Goal: Transaction & Acquisition: Purchase product/service

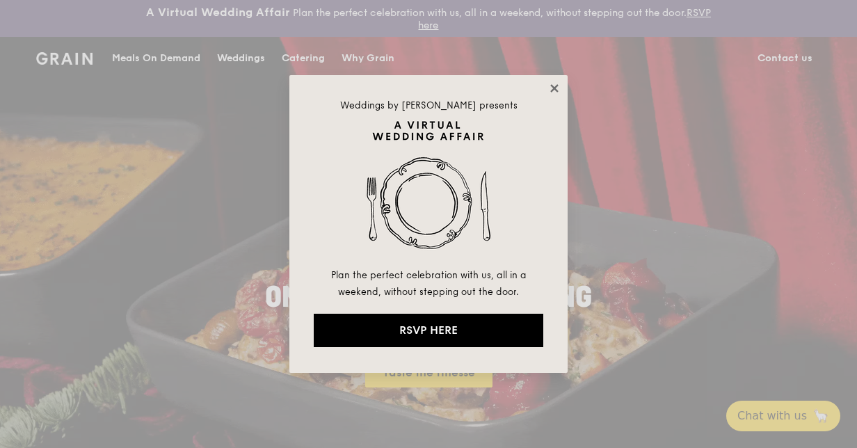
click at [555, 86] on icon at bounding box center [554, 88] width 8 height 8
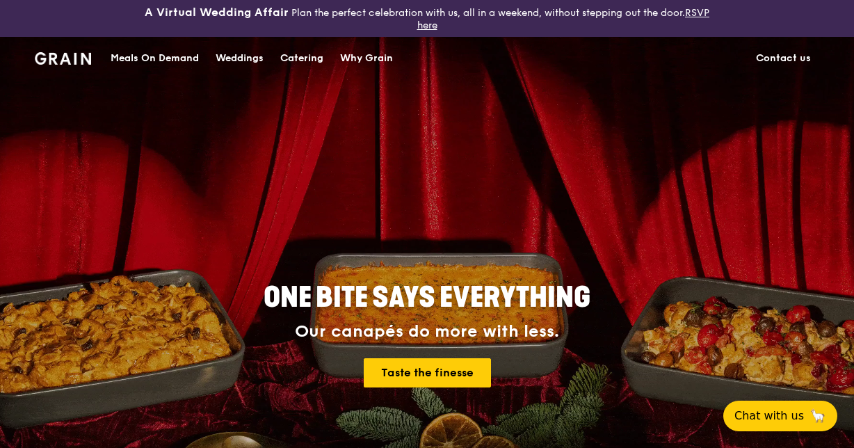
click at [163, 53] on div "Meals On Demand" at bounding box center [155, 59] width 88 height 42
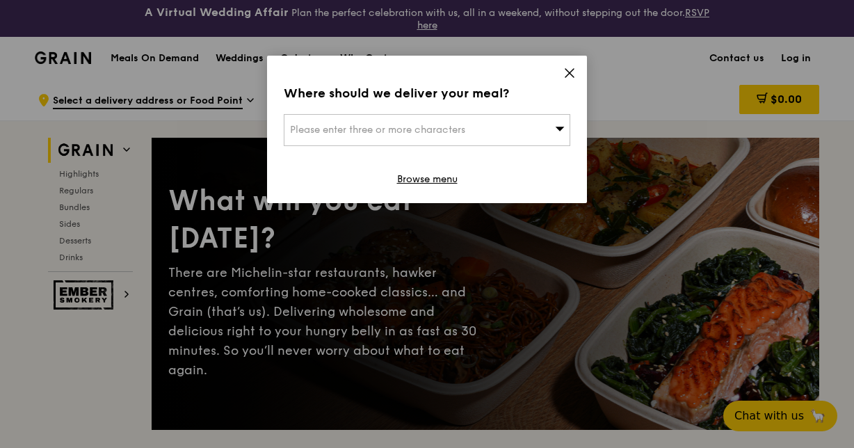
click at [514, 123] on div "Please enter three or more characters" at bounding box center [427, 130] width 287 height 32
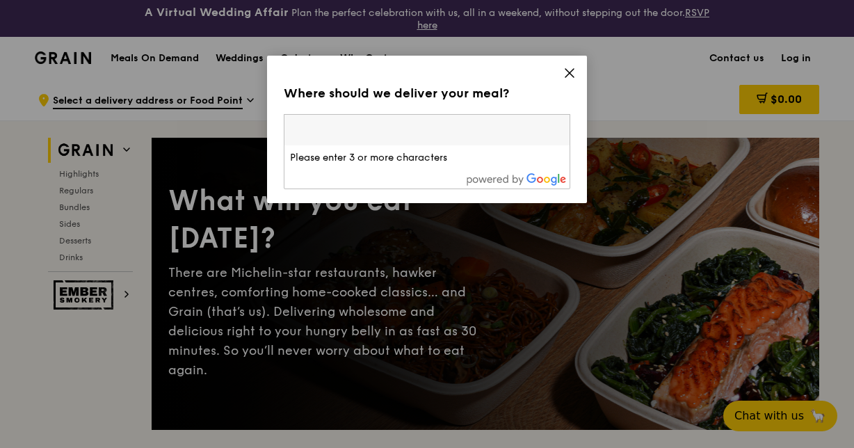
type input "5"
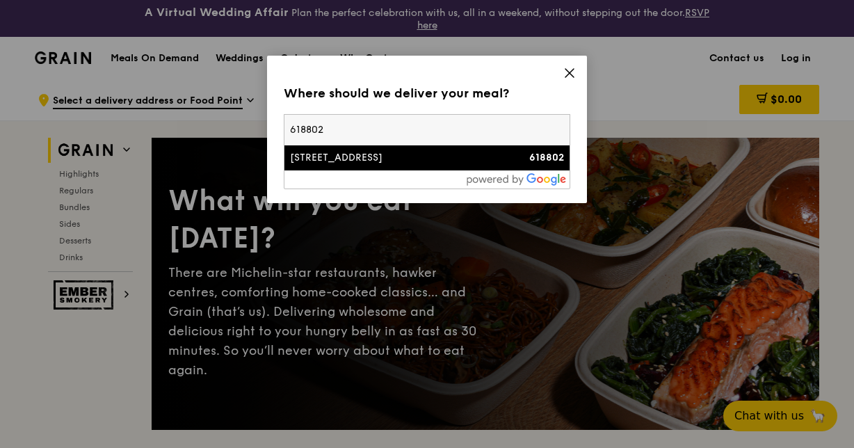
type input "618802"
click at [466, 154] on div "[STREET_ADDRESS]" at bounding box center [393, 158] width 206 height 14
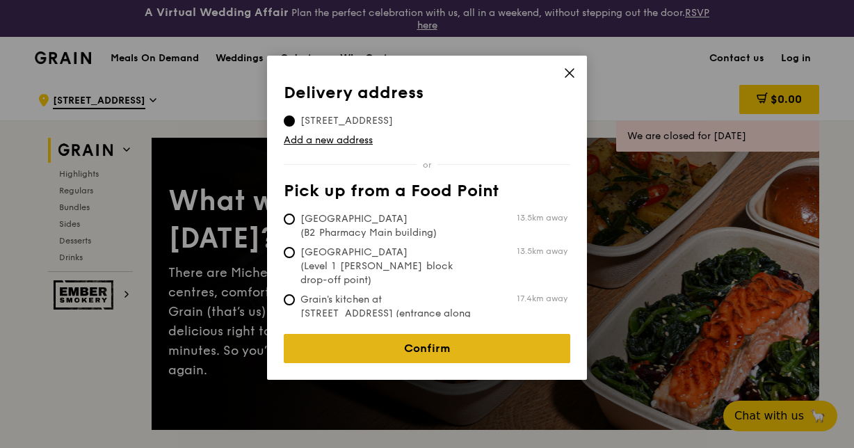
click at [423, 334] on link "Confirm" at bounding box center [427, 348] width 287 height 29
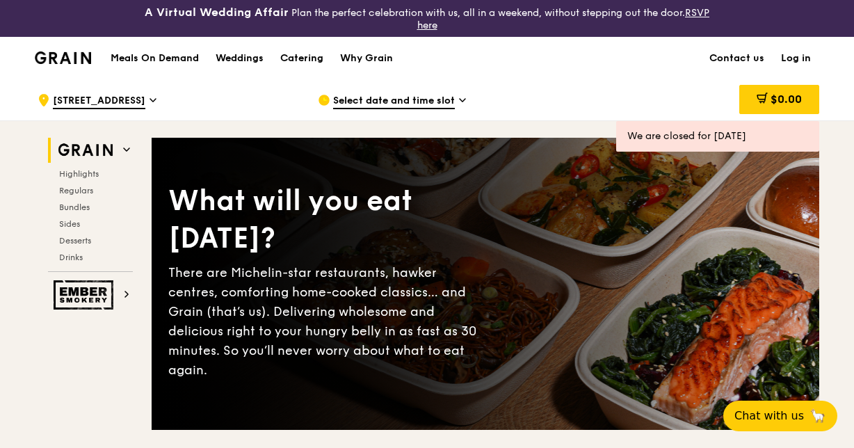
click at [417, 90] on div "Select date and time slot" at bounding box center [447, 100] width 258 height 42
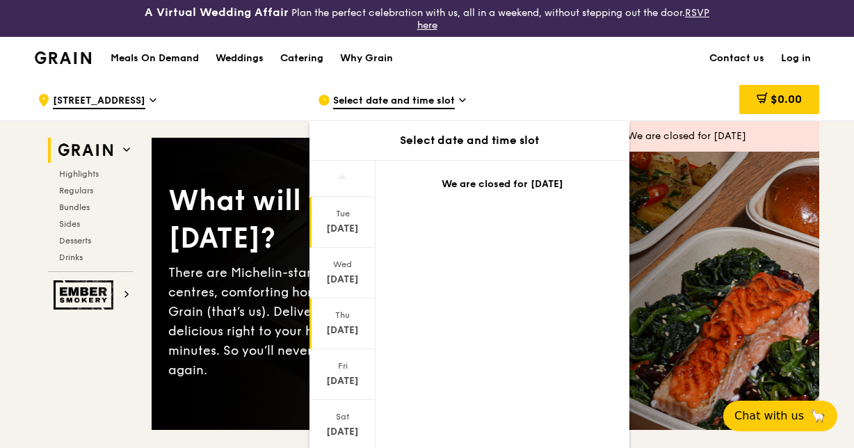
scroll to position [126, 0]
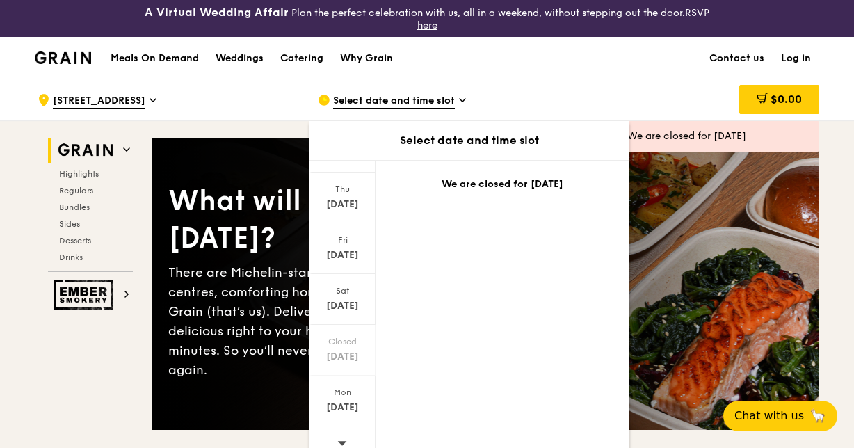
click at [345, 430] on span at bounding box center [342, 442] width 10 height 33
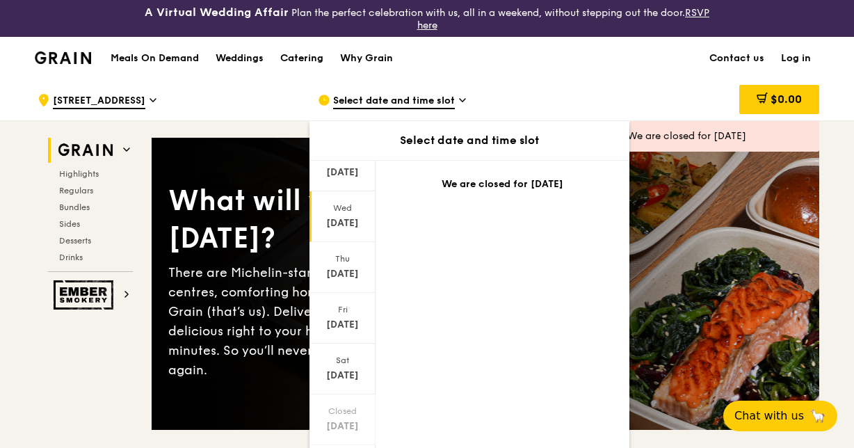
click at [341, 220] on div "[DATE]" at bounding box center [343, 223] width 62 height 14
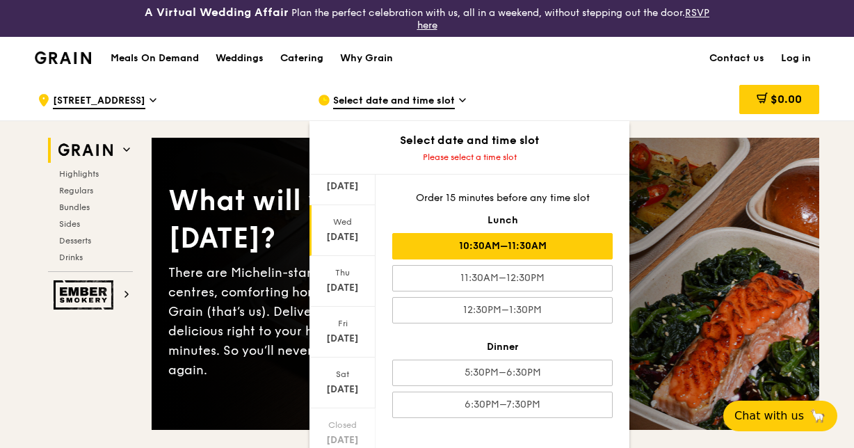
click at [473, 234] on div "10:30AM–11:30AM" at bounding box center [502, 246] width 221 height 26
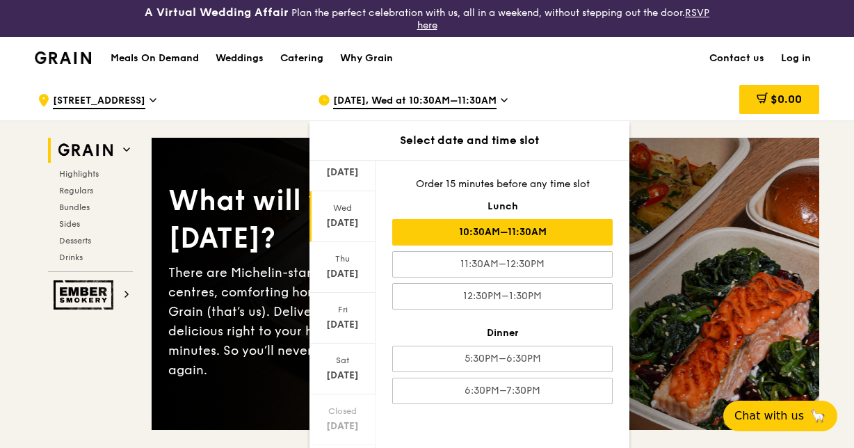
click at [550, 99] on div "[DATE], Wed at 10:30AM–11:30AM" at bounding box center [447, 100] width 258 height 42
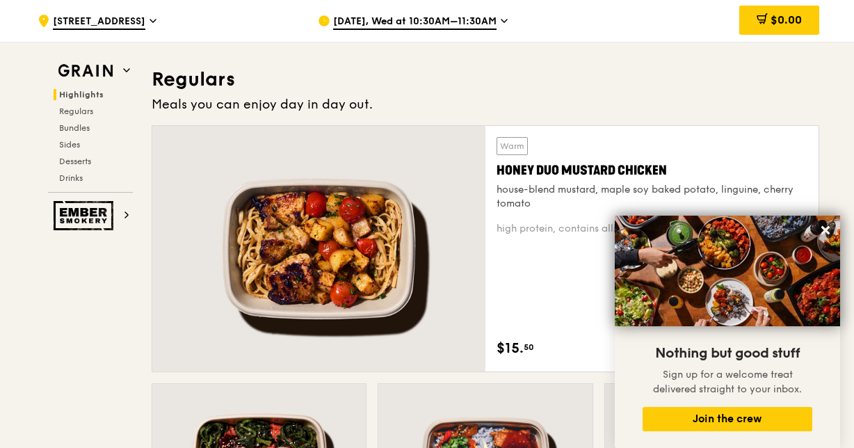
scroll to position [960, 0]
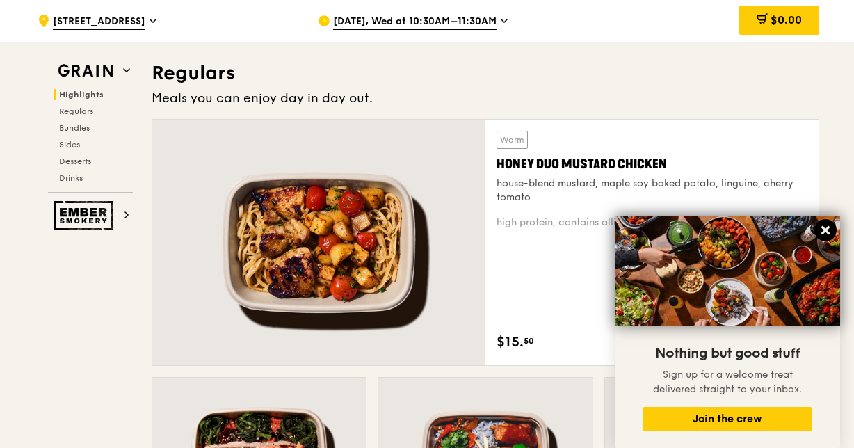
click at [821, 229] on icon at bounding box center [826, 230] width 13 height 13
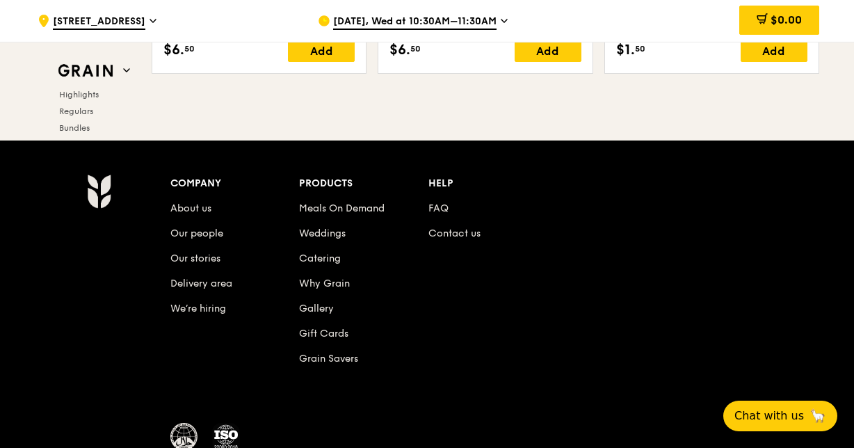
scroll to position [5544, 0]
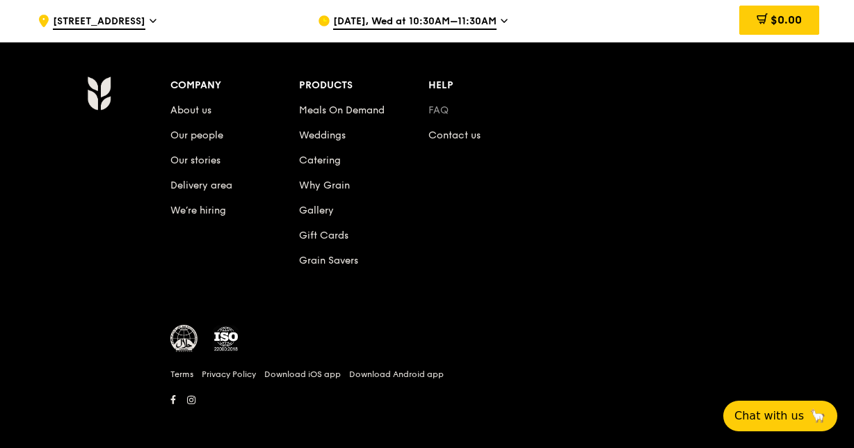
click at [439, 107] on link "FAQ" at bounding box center [439, 110] width 20 height 12
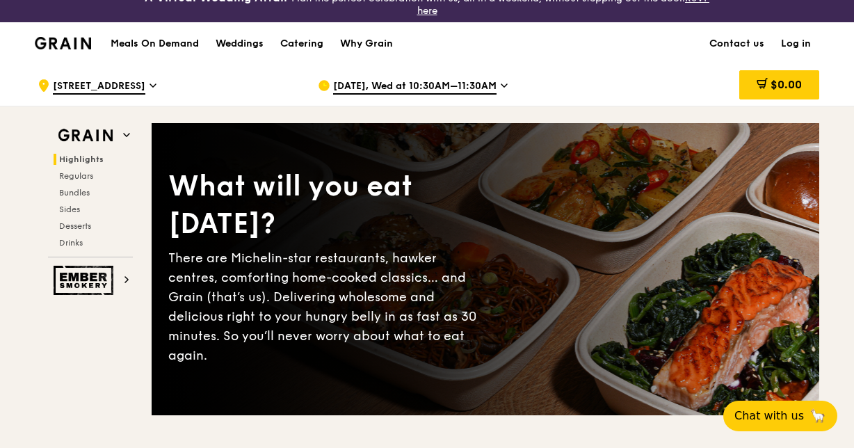
scroll to position [0, 0]
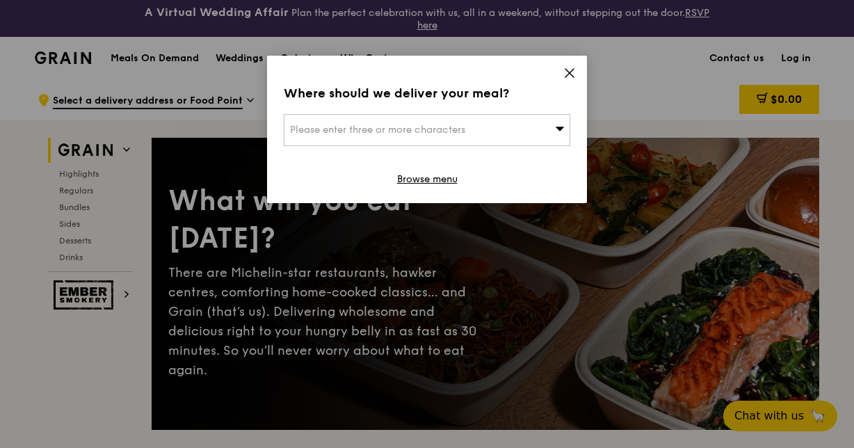
click at [565, 77] on icon at bounding box center [570, 73] width 13 height 13
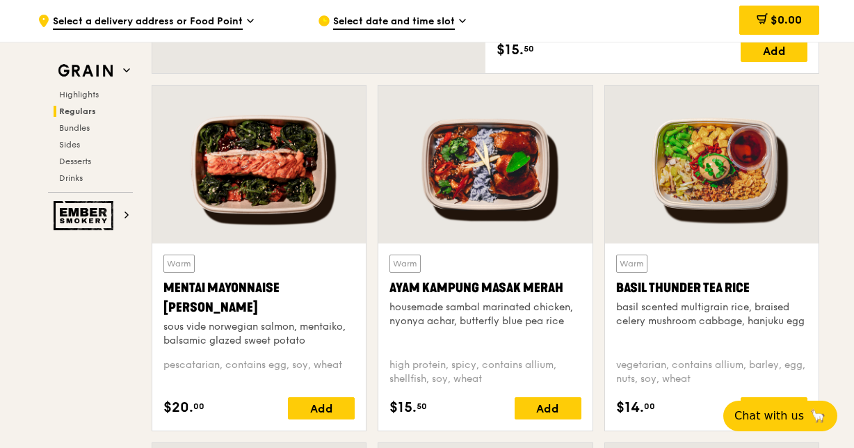
scroll to position [974, 0]
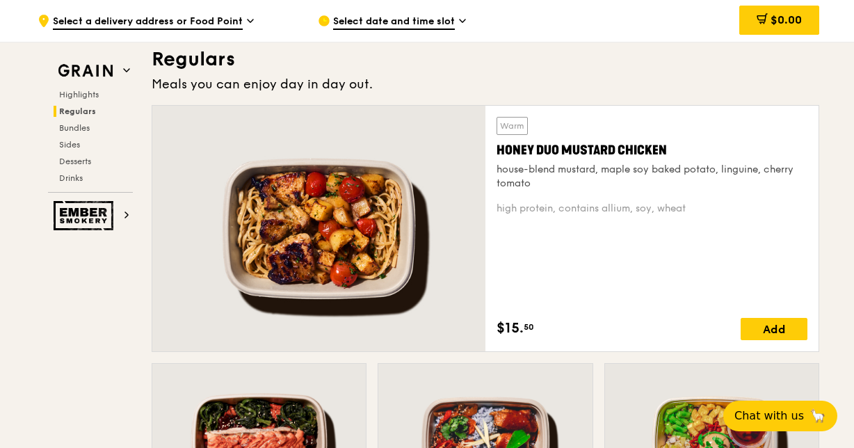
click at [334, 276] on div at bounding box center [318, 229] width 333 height 246
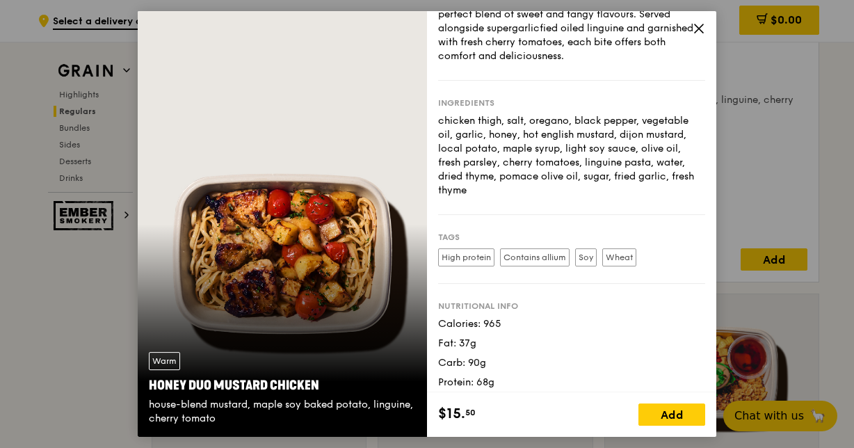
scroll to position [81, 0]
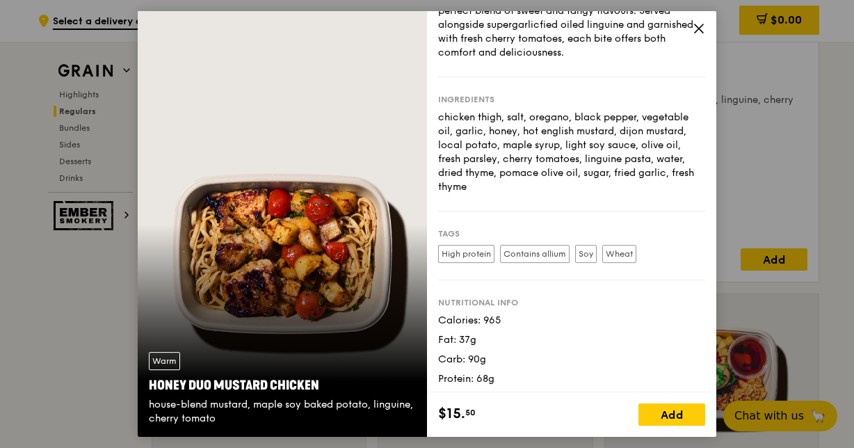
click at [698, 28] on icon at bounding box center [699, 28] width 13 height 13
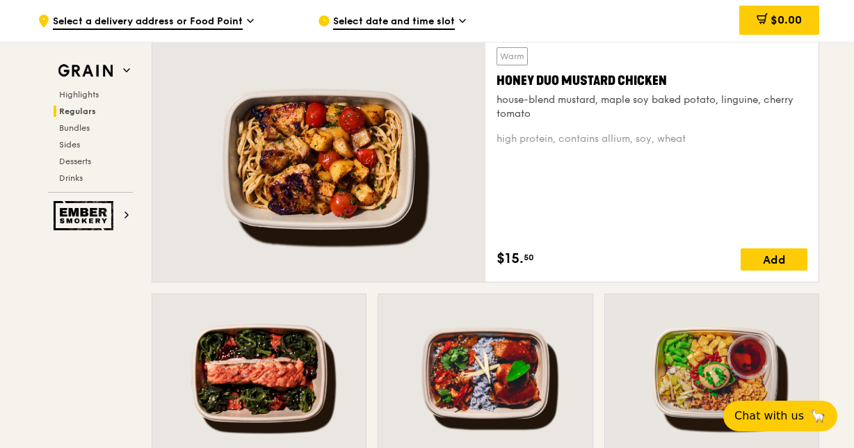
scroll to position [1183, 0]
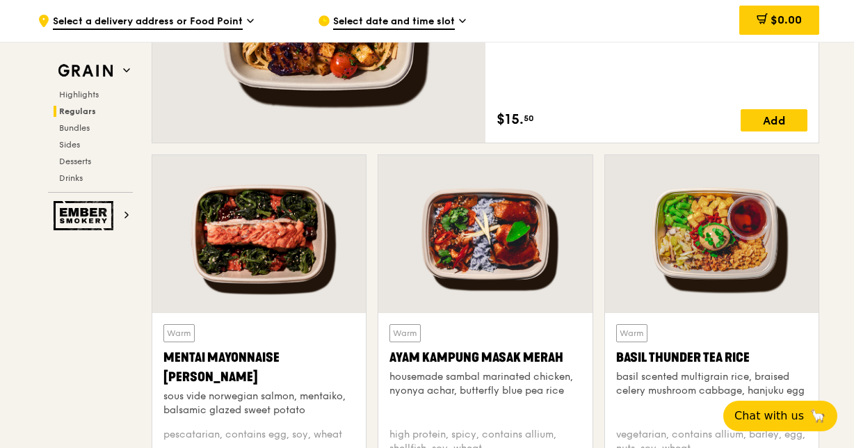
click at [249, 239] on div at bounding box center [259, 234] width 214 height 158
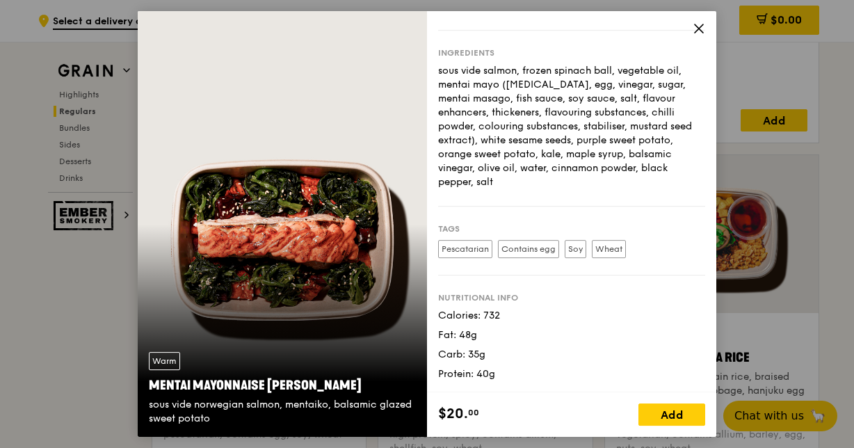
scroll to position [140, 0]
click at [693, 24] on icon at bounding box center [699, 28] width 13 height 13
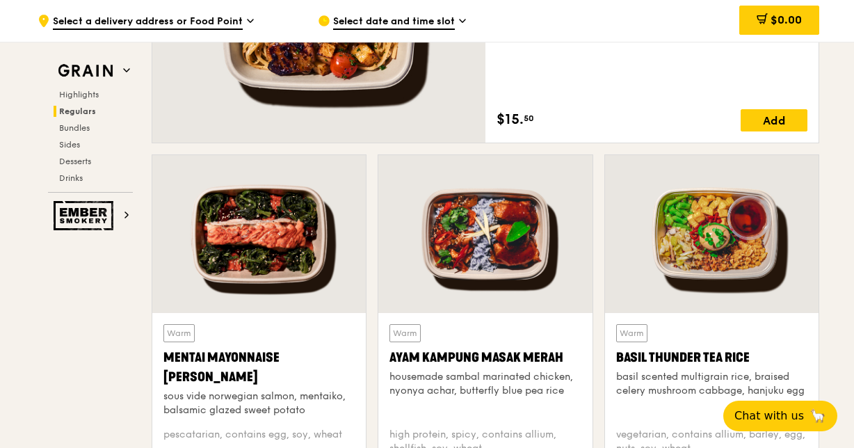
click at [454, 288] on div at bounding box center [485, 234] width 214 height 158
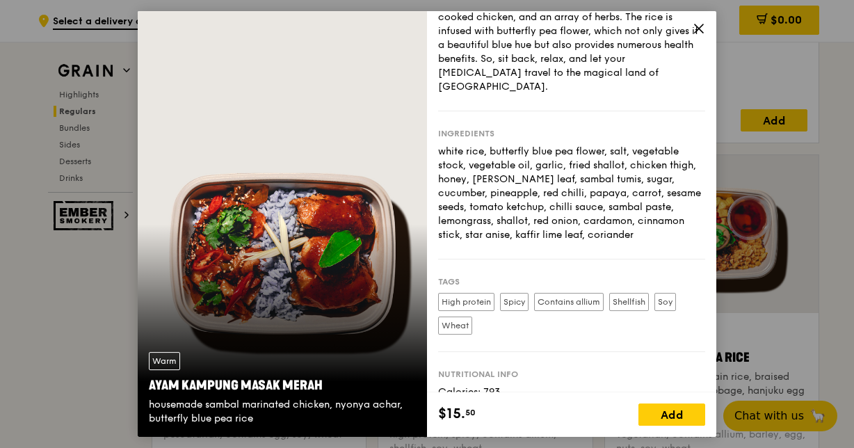
scroll to position [121, 0]
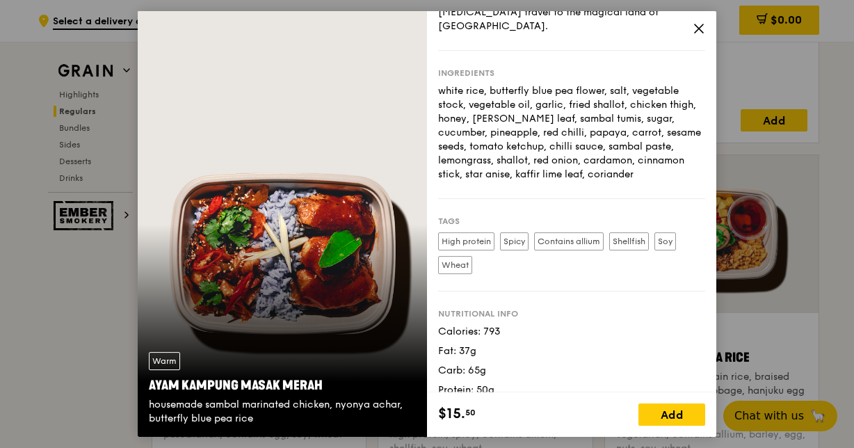
click at [696, 24] on icon at bounding box center [699, 28] width 13 height 13
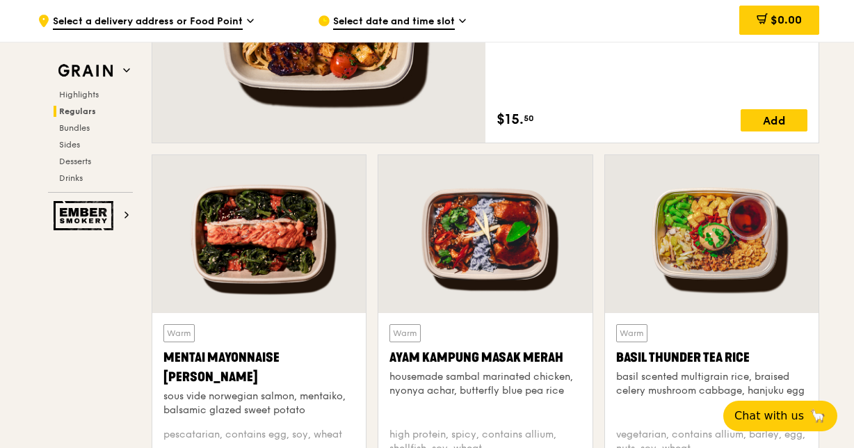
click at [744, 238] on div at bounding box center [712, 234] width 214 height 158
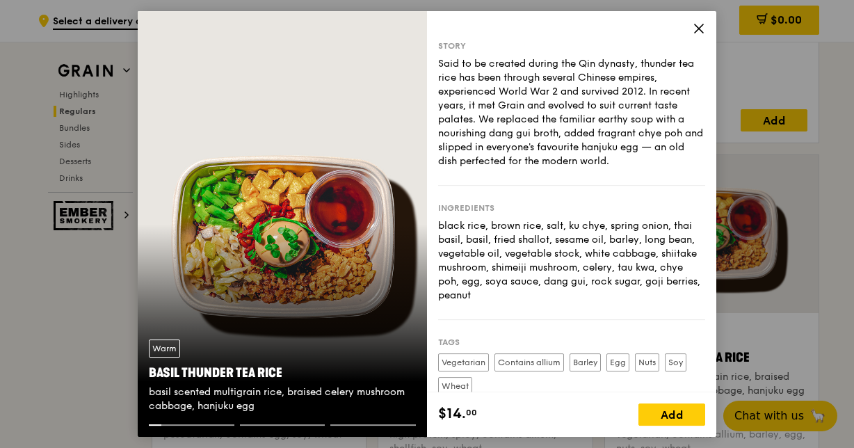
scroll to position [135, 0]
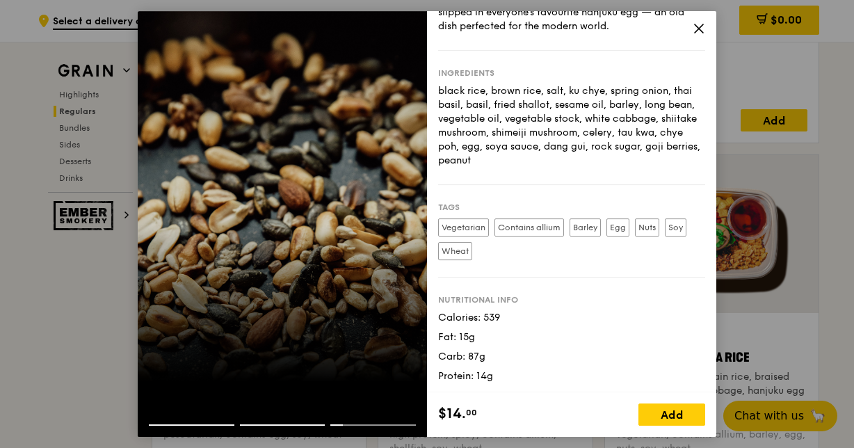
click at [695, 26] on icon at bounding box center [699, 28] width 13 height 13
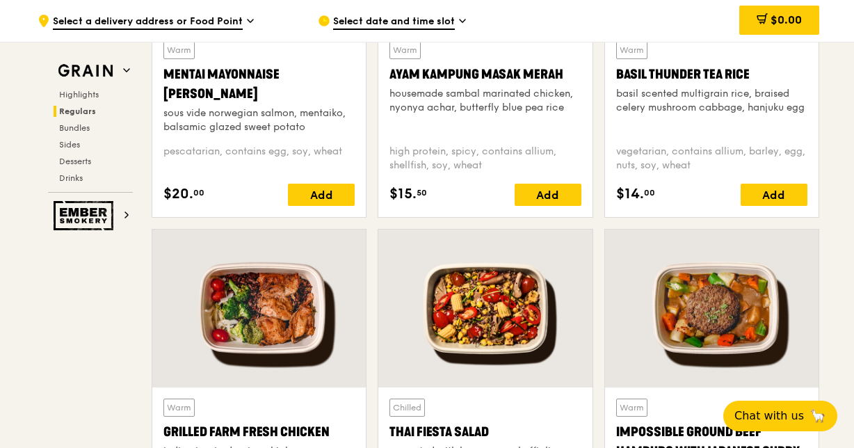
scroll to position [1531, 0]
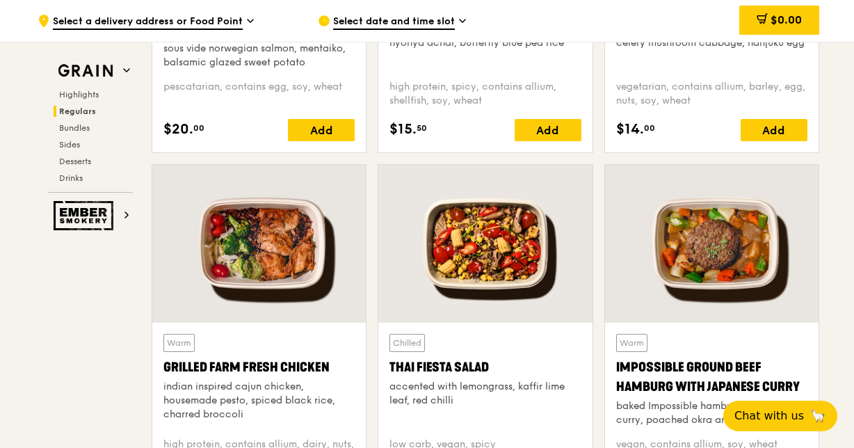
click at [237, 319] on div at bounding box center [259, 244] width 214 height 158
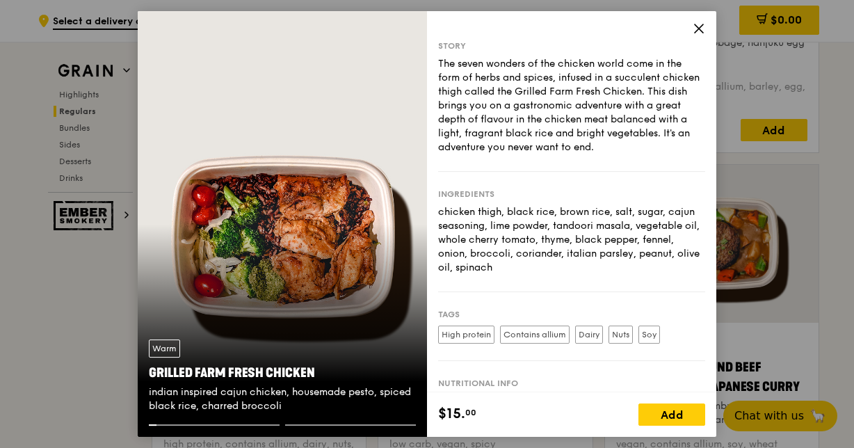
scroll to position [84, 0]
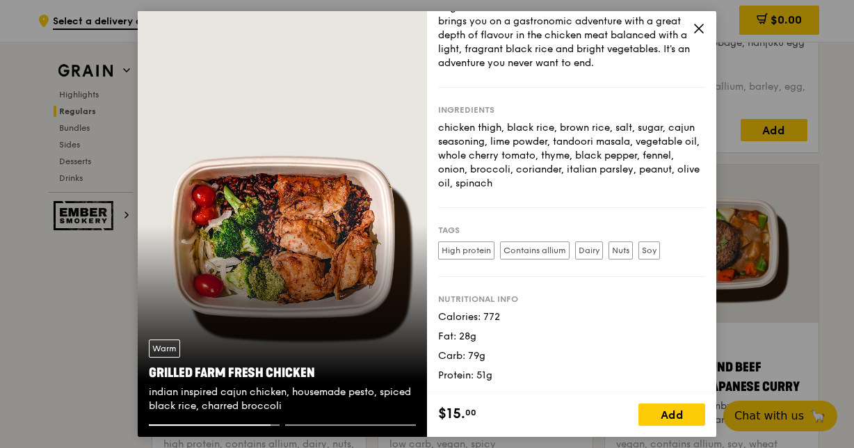
click at [698, 32] on icon at bounding box center [699, 28] width 13 height 13
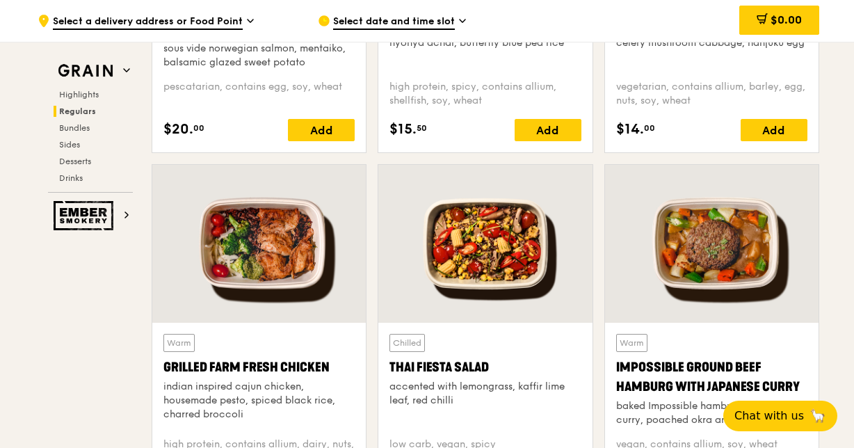
click at [470, 255] on div at bounding box center [485, 244] width 214 height 158
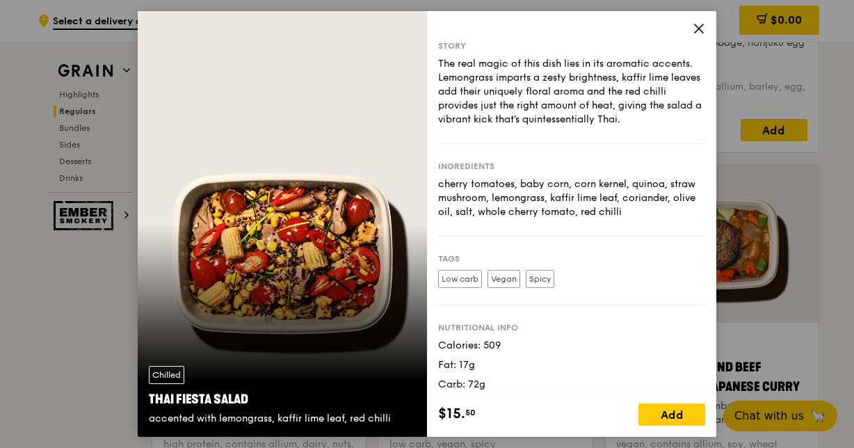
click at [696, 26] on icon at bounding box center [699, 28] width 13 height 13
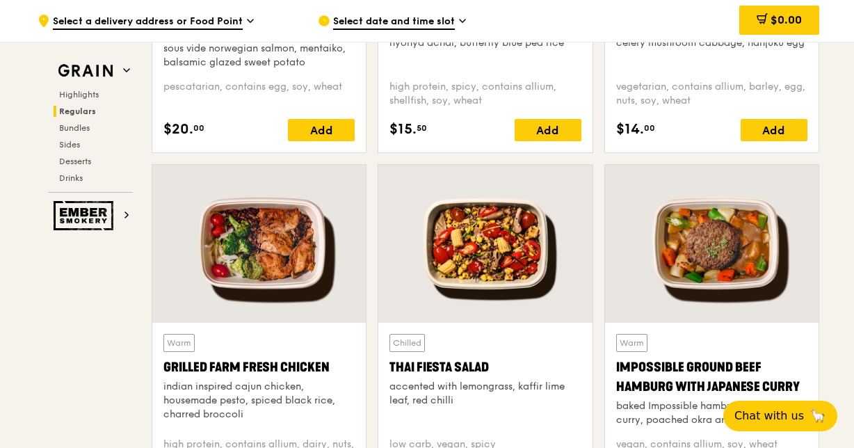
click at [568, 233] on div at bounding box center [485, 244] width 214 height 158
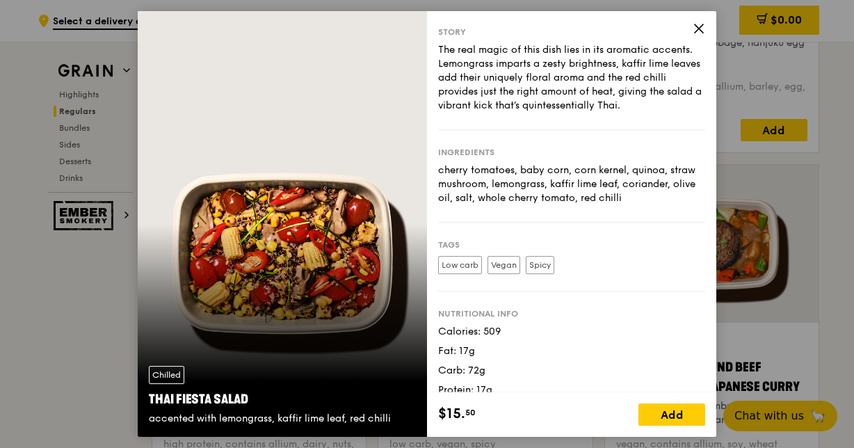
scroll to position [0, 0]
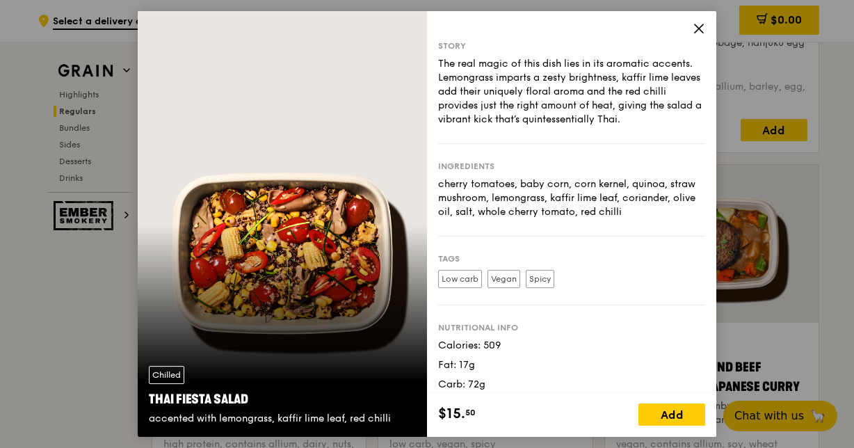
click at [698, 23] on icon at bounding box center [699, 28] width 13 height 13
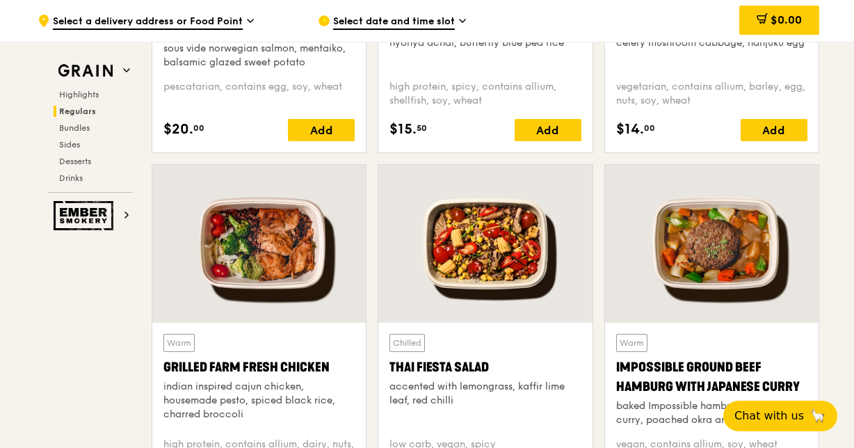
click at [735, 238] on div at bounding box center [712, 244] width 214 height 158
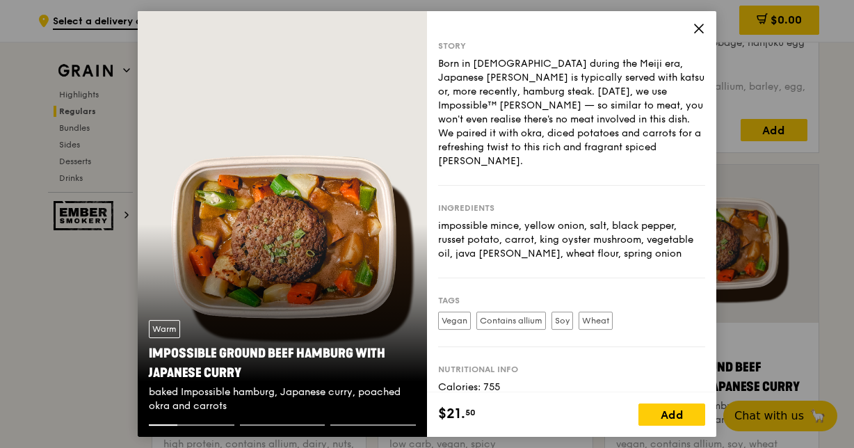
click at [699, 21] on div "Story Born in Japan during the Meiji era, Japanese curry is typically served wi…" at bounding box center [571, 201] width 289 height 381
click at [696, 25] on icon at bounding box center [699, 28] width 13 height 13
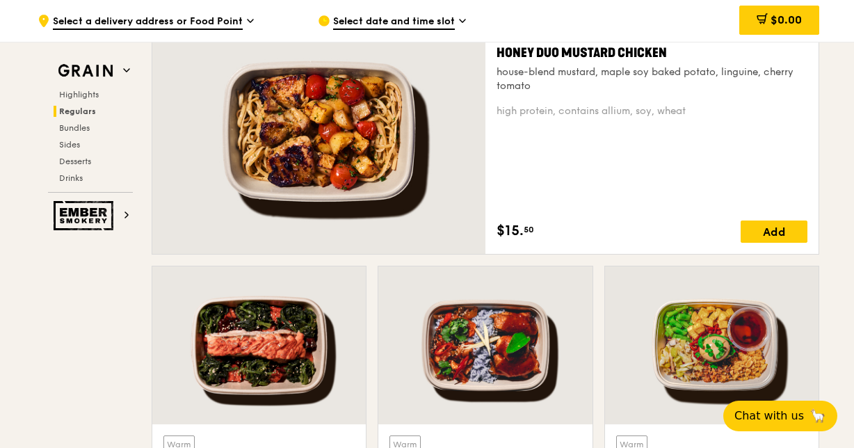
scroll to position [974, 0]
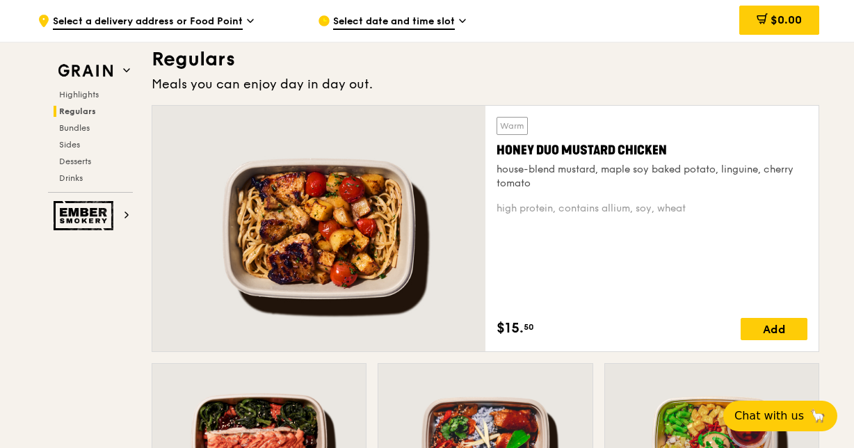
click at [331, 271] on div at bounding box center [318, 229] width 333 height 246
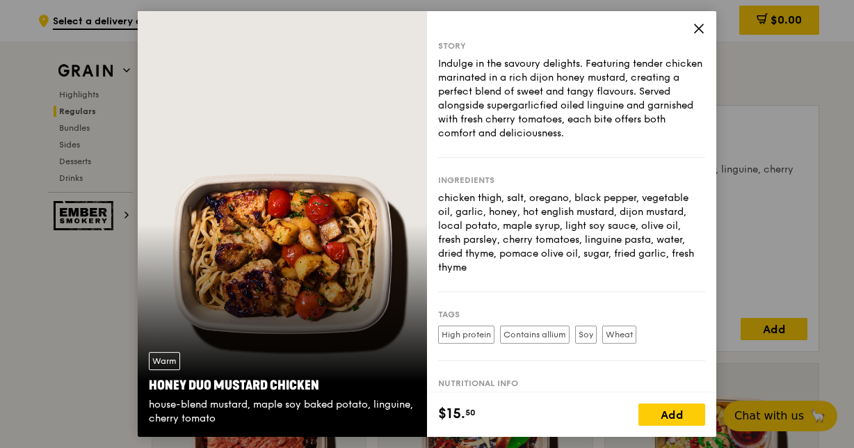
click at [700, 24] on icon at bounding box center [699, 28] width 13 height 13
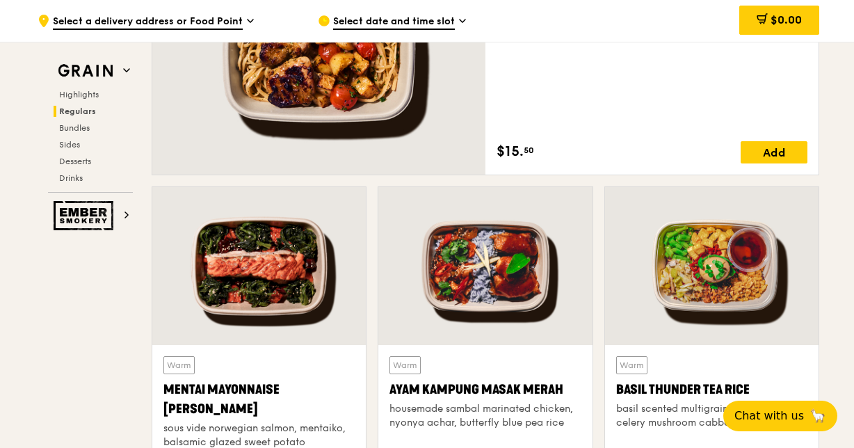
scroll to position [1159, 0]
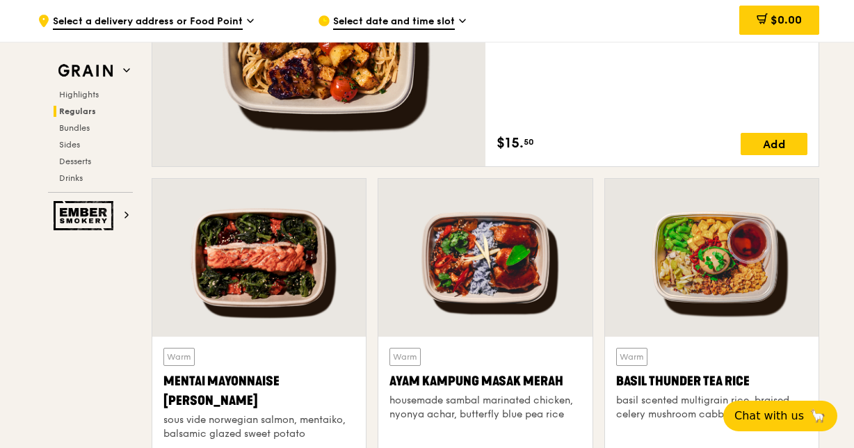
drag, startPoint x: 570, startPoint y: 0, endPoint x: 72, endPoint y: 377, distance: 624.2
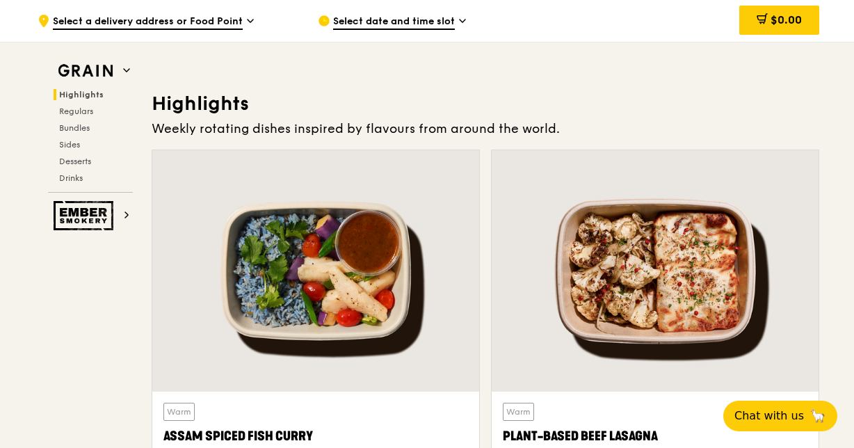
scroll to position [533, 0]
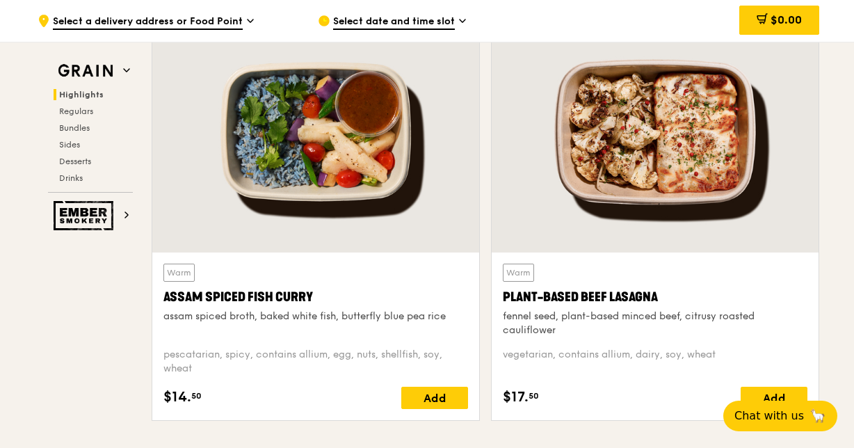
click at [327, 191] on div at bounding box center [315, 131] width 327 height 241
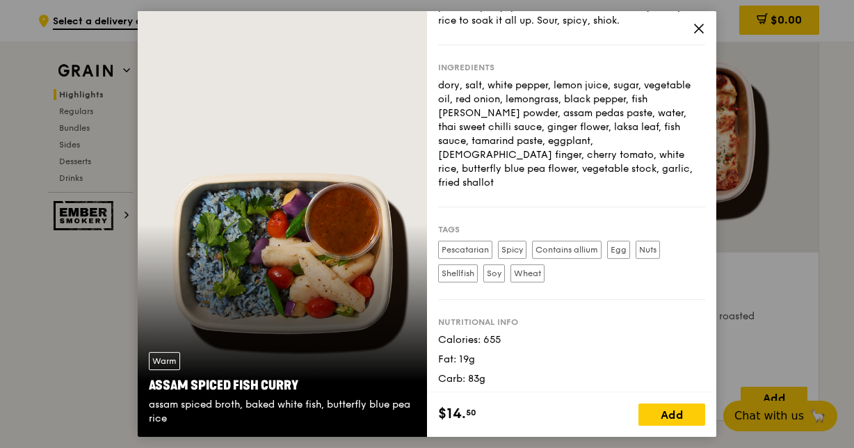
scroll to position [121, 0]
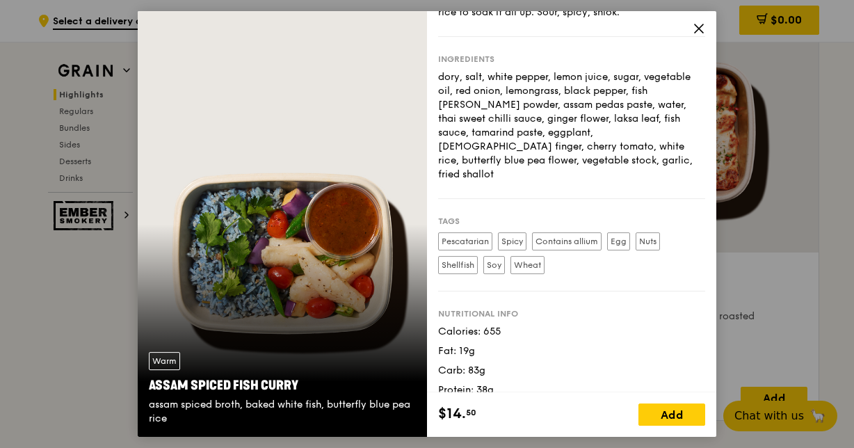
click at [702, 22] on icon at bounding box center [699, 28] width 13 height 13
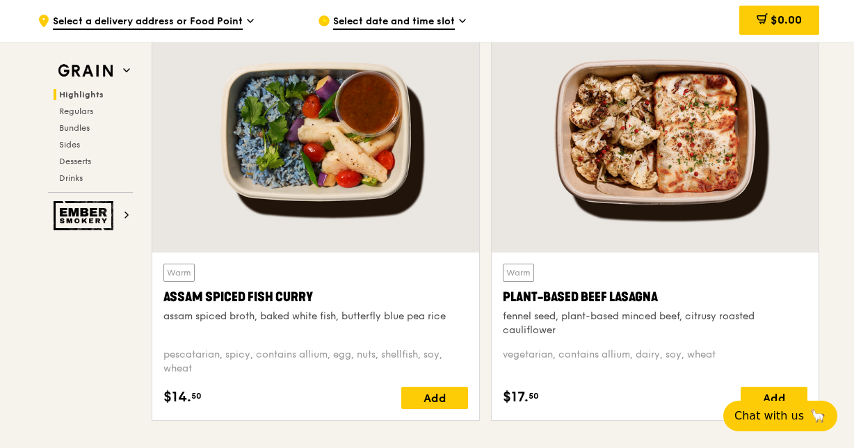
click at [726, 113] on div at bounding box center [655, 131] width 327 height 241
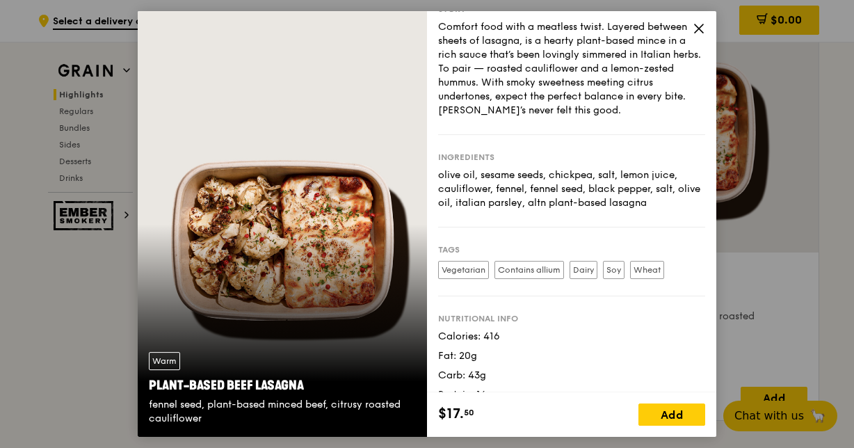
scroll to position [56, 0]
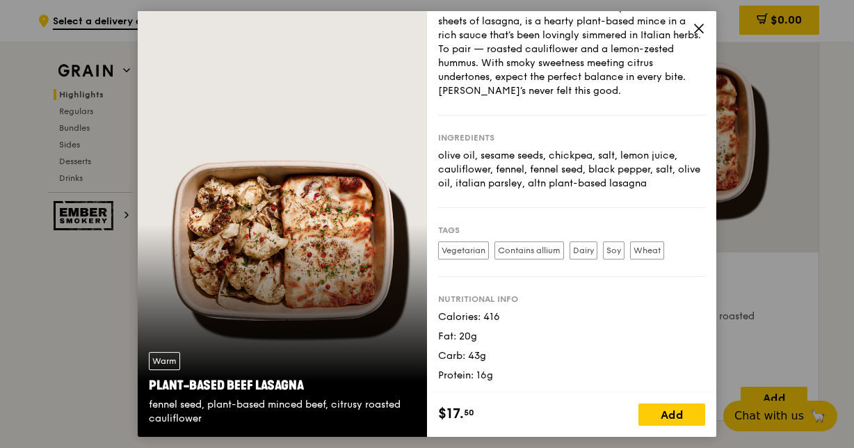
click at [704, 26] on icon at bounding box center [699, 28] width 13 height 13
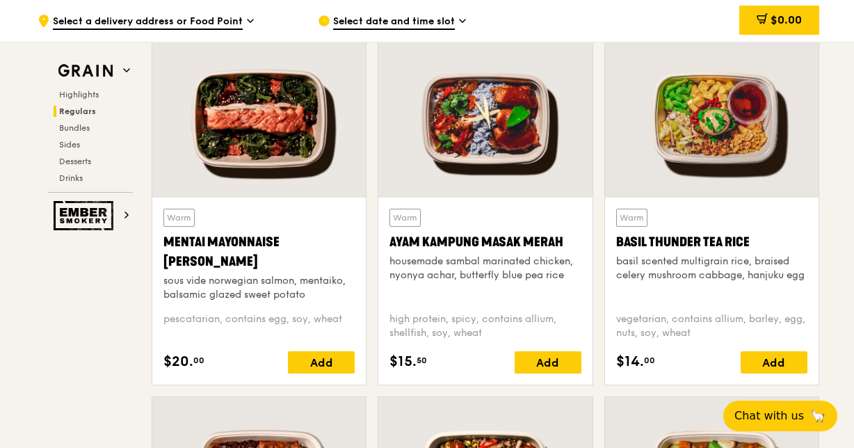
scroll to position [1020, 0]
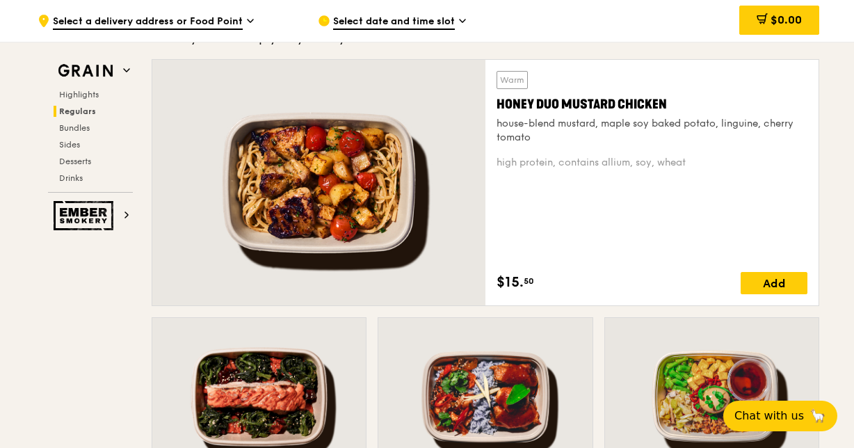
click at [424, 193] on div at bounding box center [318, 183] width 333 height 246
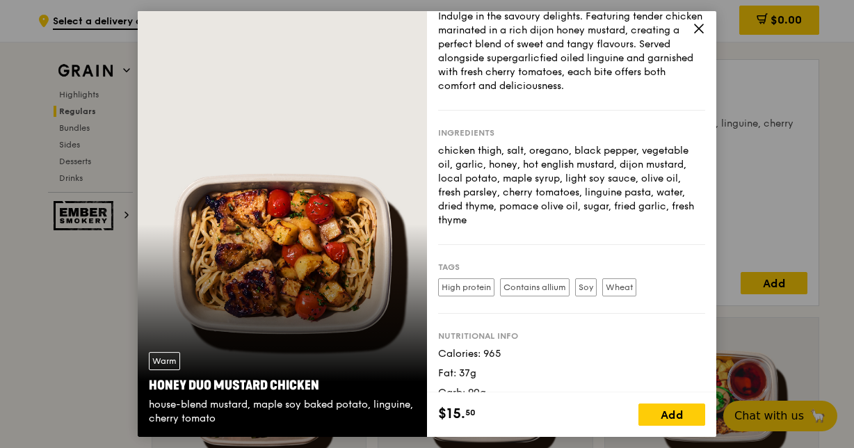
scroll to position [84, 0]
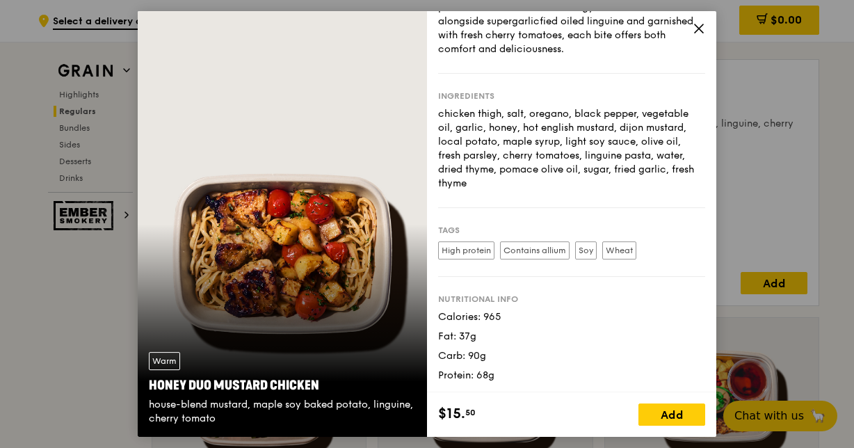
click at [694, 24] on icon at bounding box center [699, 28] width 13 height 13
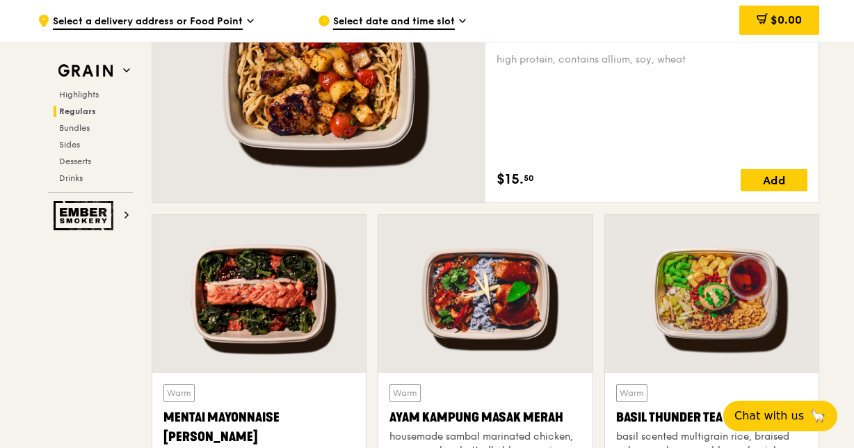
scroll to position [1298, 0]
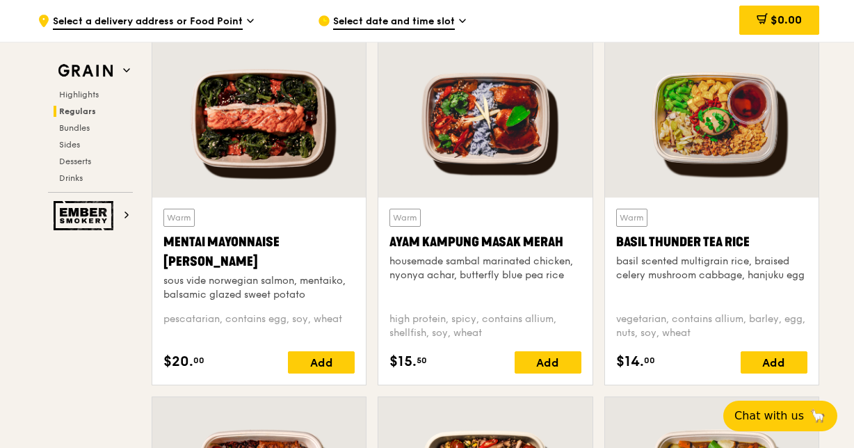
click at [252, 181] on div at bounding box center [259, 119] width 214 height 158
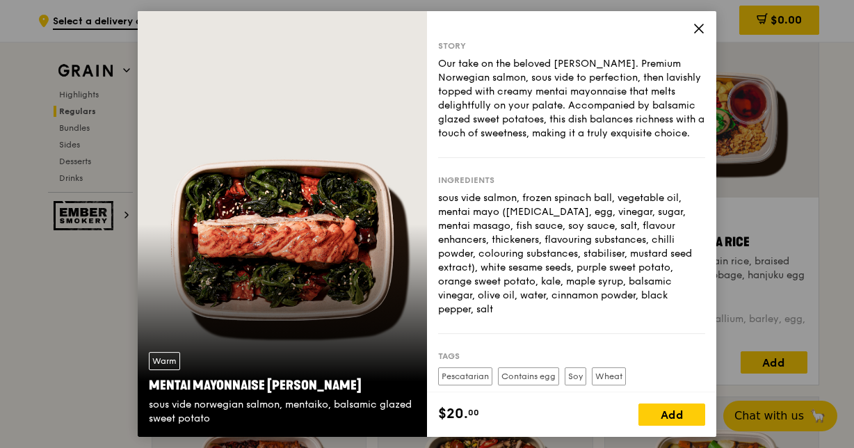
scroll to position [140, 0]
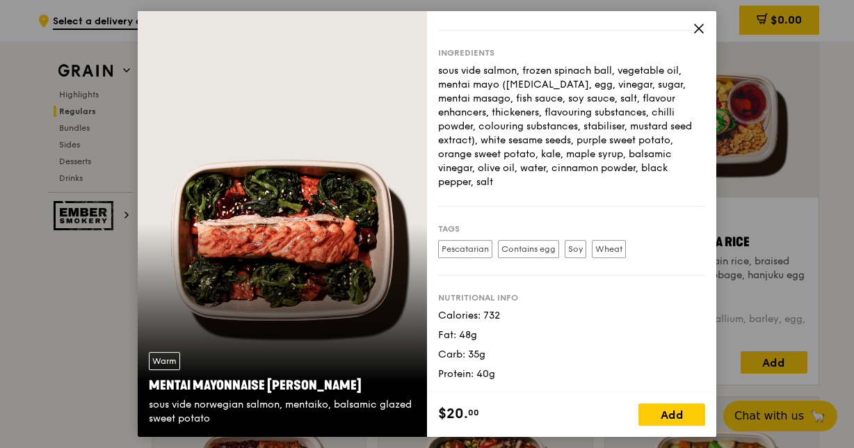
click at [693, 29] on icon at bounding box center [699, 28] width 13 height 13
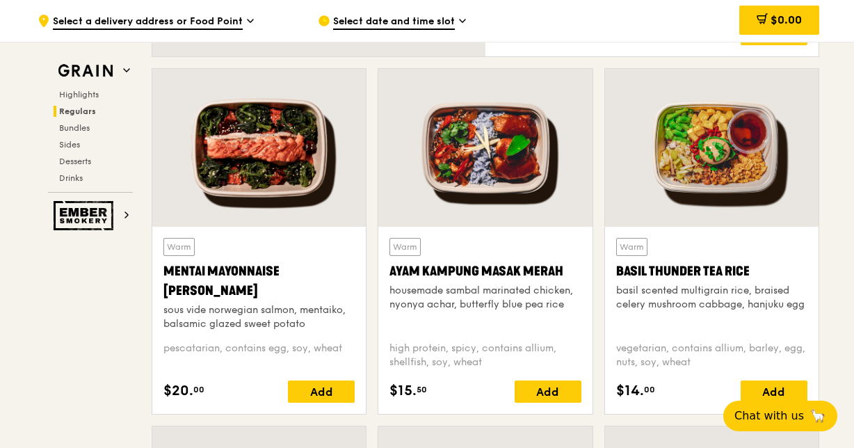
scroll to position [1288, 0]
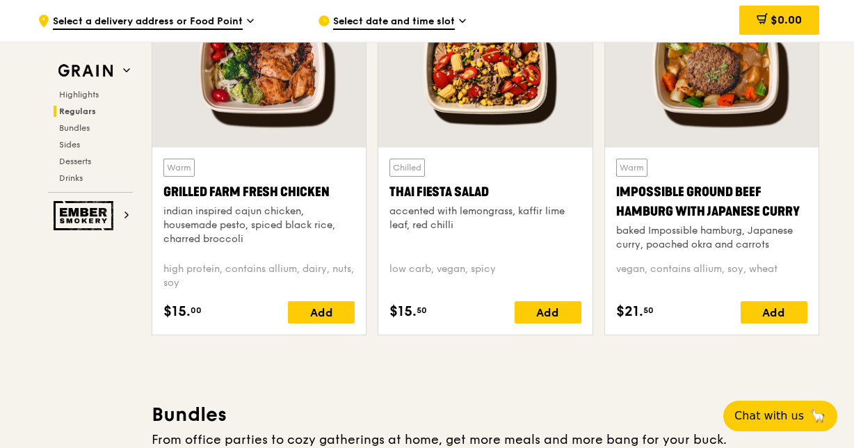
scroll to position [1636, 0]
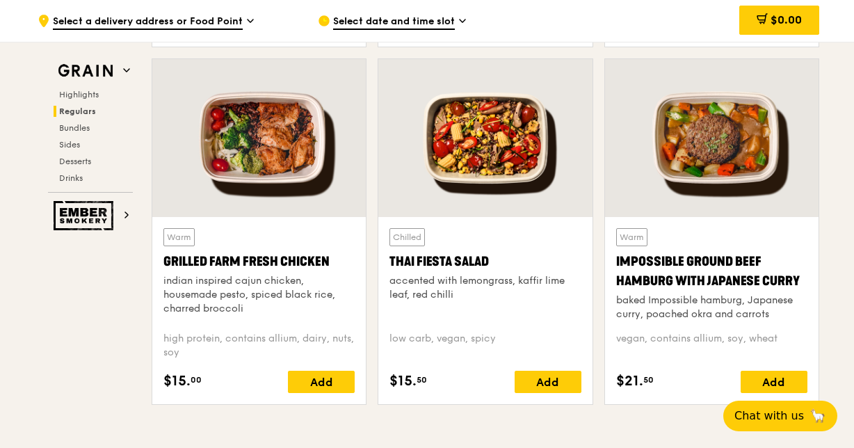
click at [479, 157] on div at bounding box center [485, 138] width 214 height 158
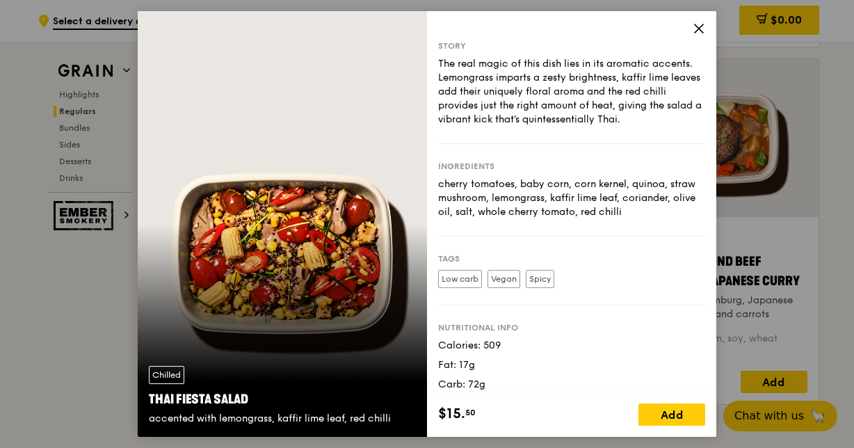
scroll to position [42, 0]
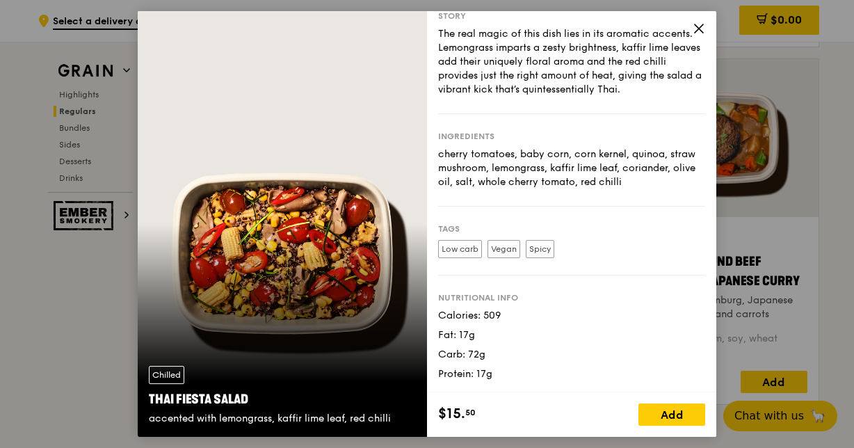
click at [698, 27] on icon at bounding box center [699, 28] width 13 height 13
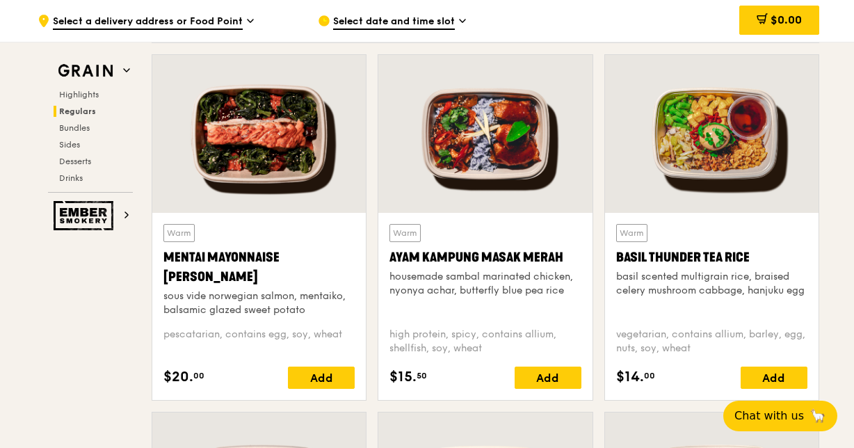
scroll to position [1287, 0]
